Goal: Browse casually: Explore the website without a specific task or goal

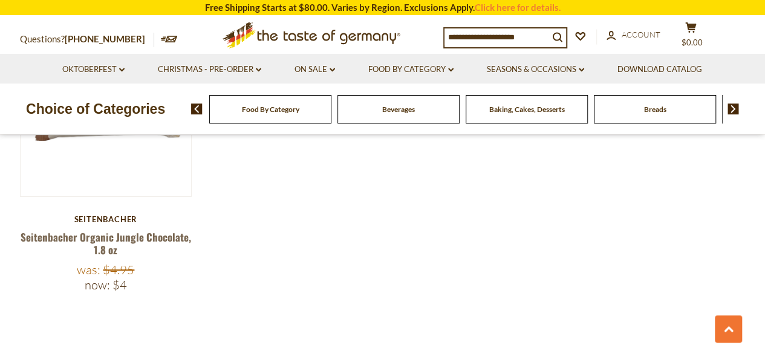
scroll to position [2150, 0]
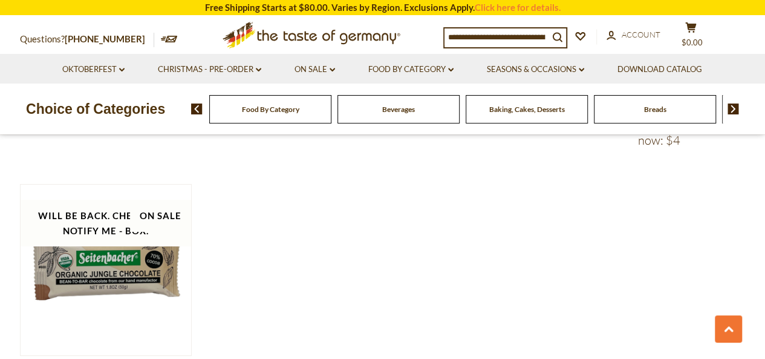
click at [277, 117] on div "Food By Category" at bounding box center [270, 109] width 122 height 28
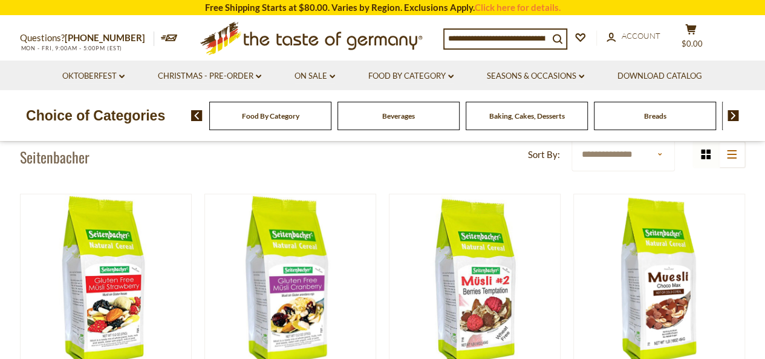
scroll to position [0, 0]
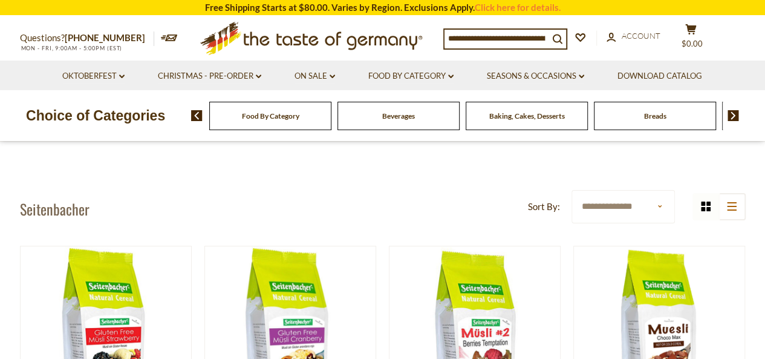
click at [725, 114] on span at bounding box center [729, 115] width 21 height 11
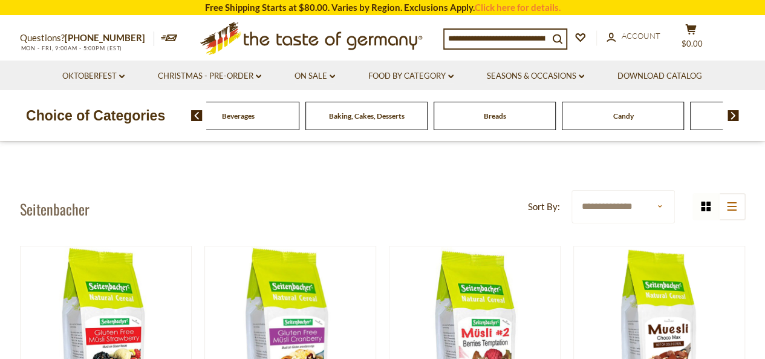
click at [731, 114] on img at bounding box center [733, 115] width 11 height 11
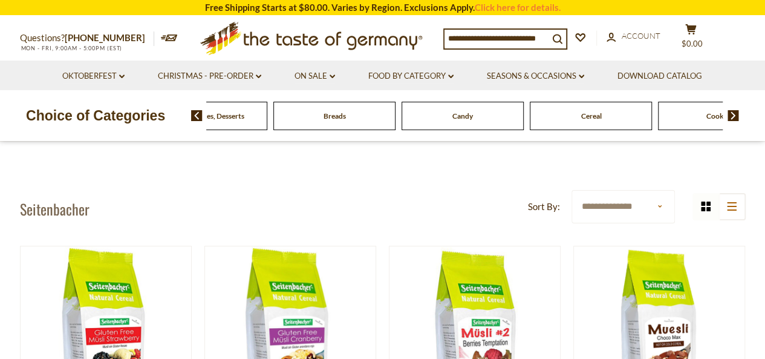
click at [735, 117] on img at bounding box center [733, 115] width 11 height 11
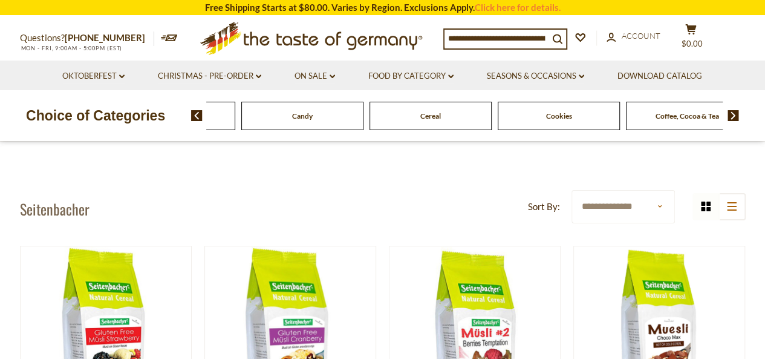
click at [732, 117] on img at bounding box center [733, 115] width 11 height 11
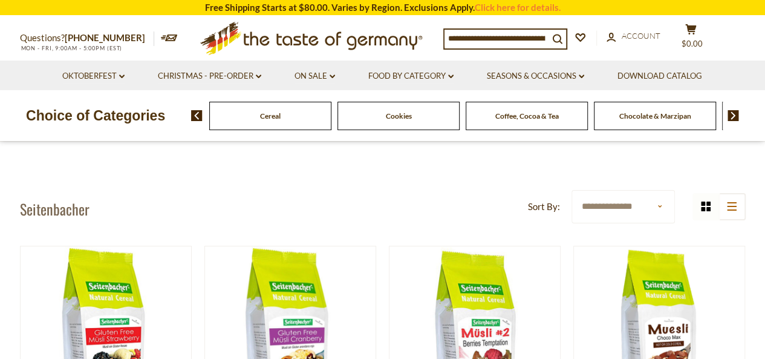
click at [732, 117] on img at bounding box center [733, 115] width 11 height 11
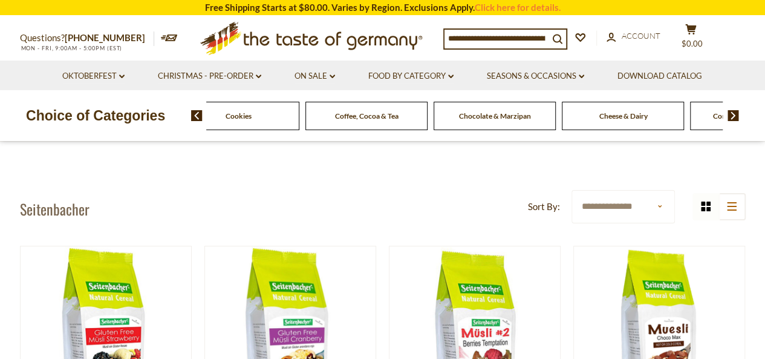
click at [732, 117] on img at bounding box center [733, 115] width 11 height 11
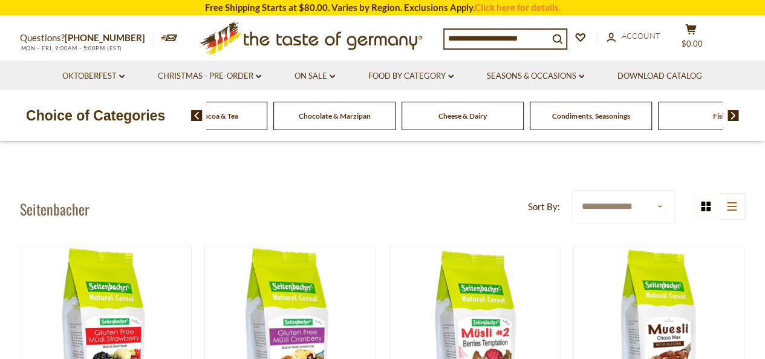
click at [732, 117] on img at bounding box center [733, 115] width 11 height 11
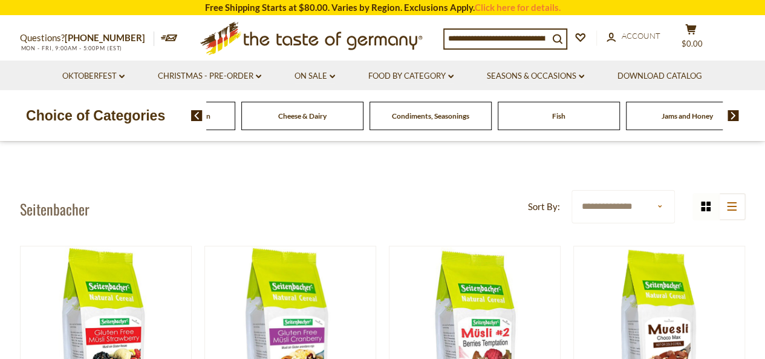
click at [732, 117] on img at bounding box center [733, 115] width 11 height 11
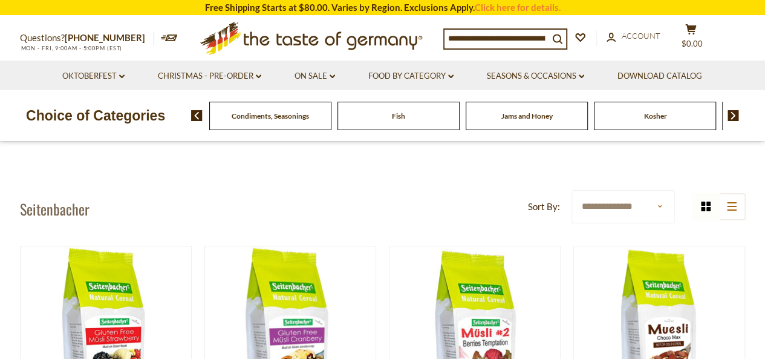
click at [732, 117] on img at bounding box center [733, 115] width 11 height 11
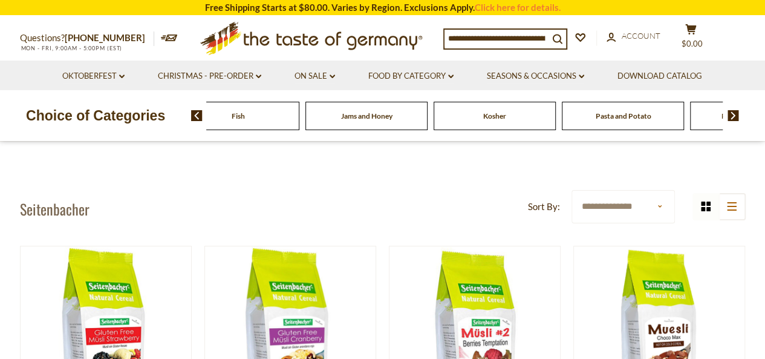
click at [732, 117] on img at bounding box center [733, 115] width 11 height 11
